Goal: Transaction & Acquisition: Book appointment/travel/reservation

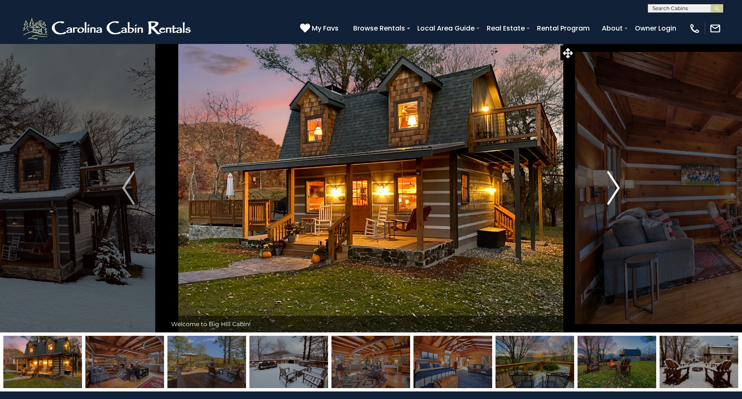
click at [611, 194] on img "Next" at bounding box center [613, 187] width 13 height 33
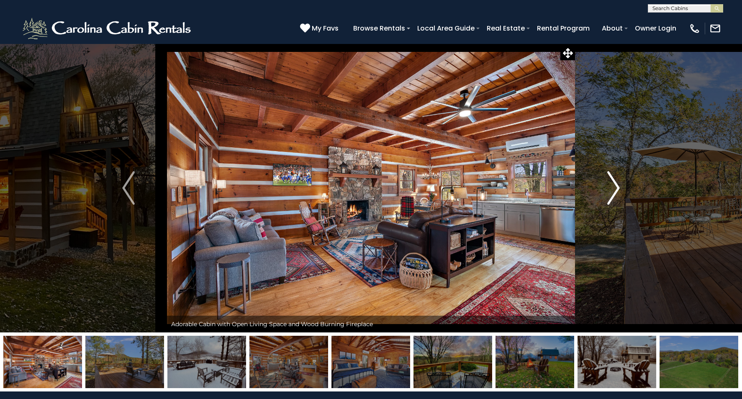
click at [613, 191] on img "Next" at bounding box center [613, 187] width 13 height 33
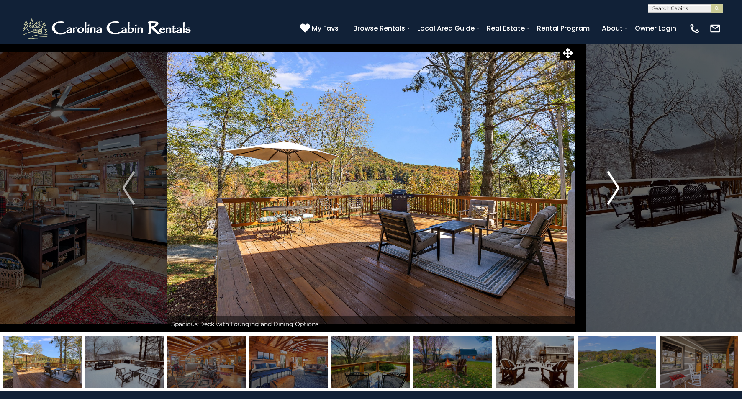
click at [613, 191] on img "Next" at bounding box center [613, 187] width 13 height 33
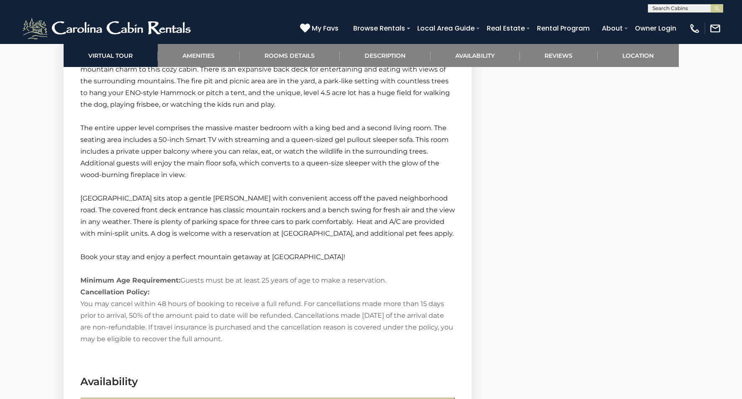
scroll to position [1286, 0]
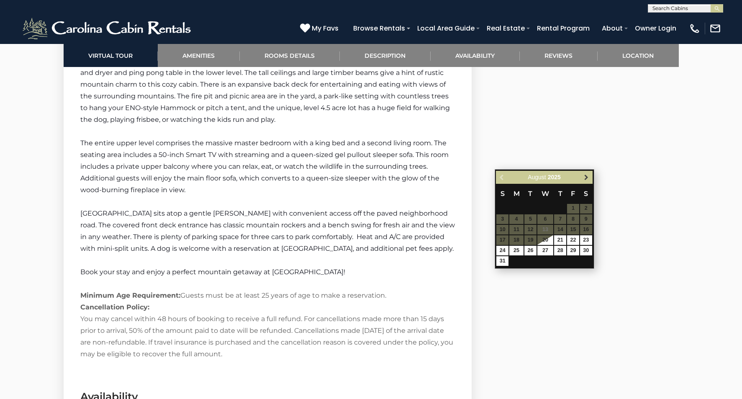
click at [585, 178] on span "Next" at bounding box center [586, 177] width 7 height 7
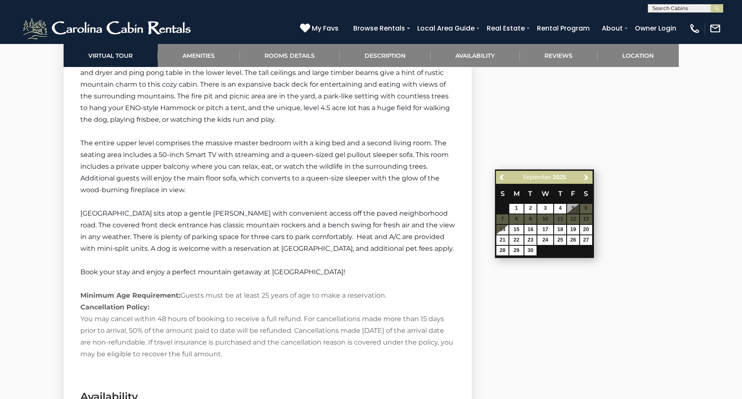
click at [585, 178] on span "Next" at bounding box center [586, 177] width 7 height 7
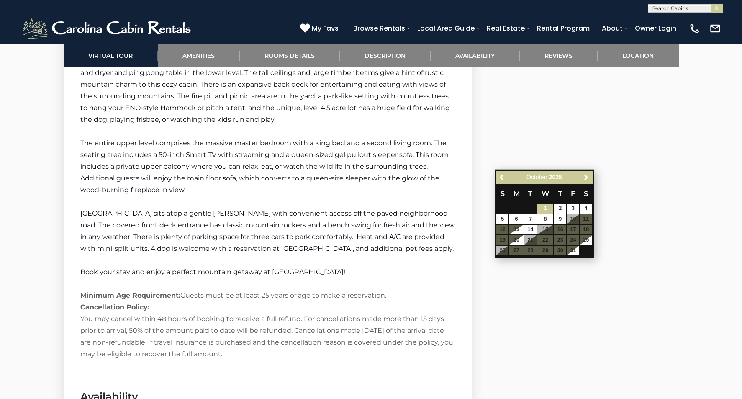
click at [543, 210] on link "1" at bounding box center [546, 209] width 16 height 10
type input "**********"
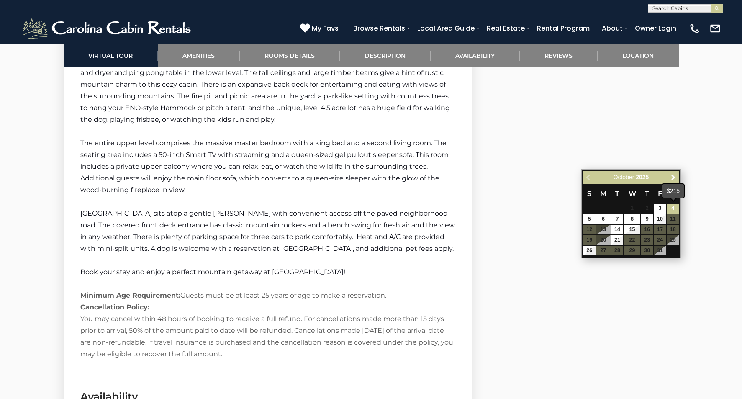
click at [671, 208] on link "4" at bounding box center [673, 209] width 12 height 10
type input "**********"
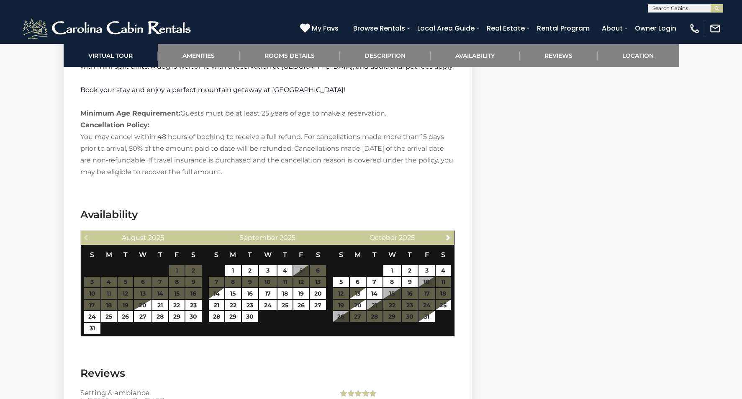
scroll to position [1469, 0]
